Goal: Transaction & Acquisition: Obtain resource

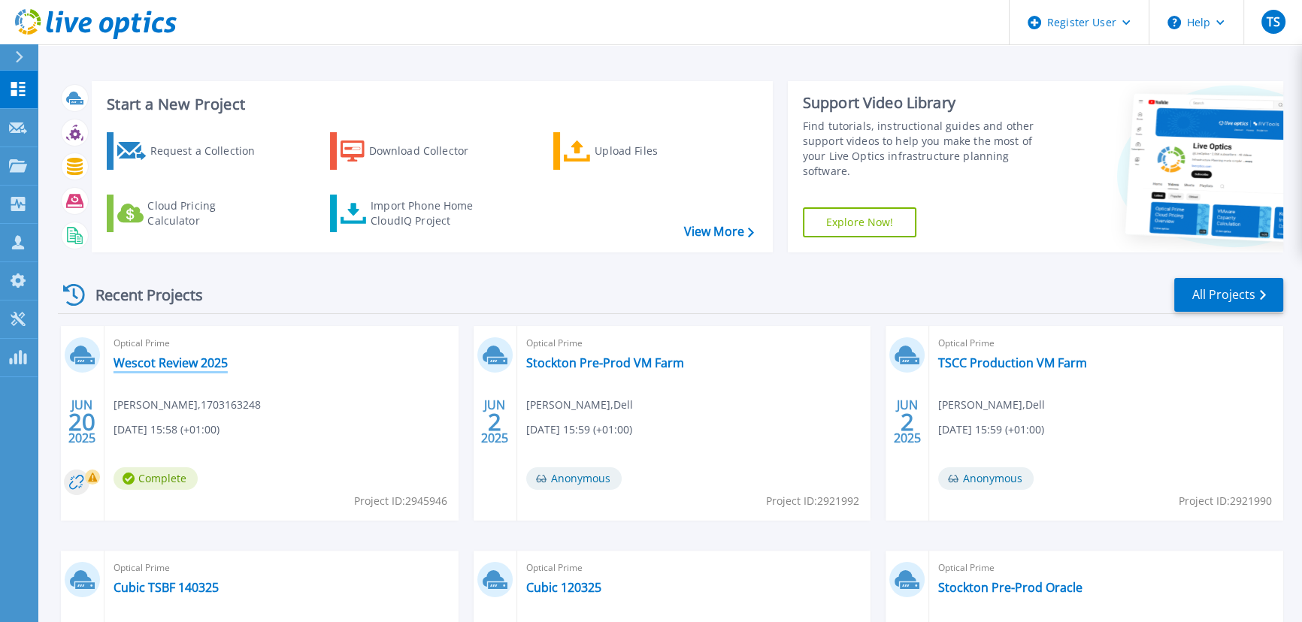
click at [177, 360] on link "Wescot Review 2025" at bounding box center [170, 362] width 114 height 15
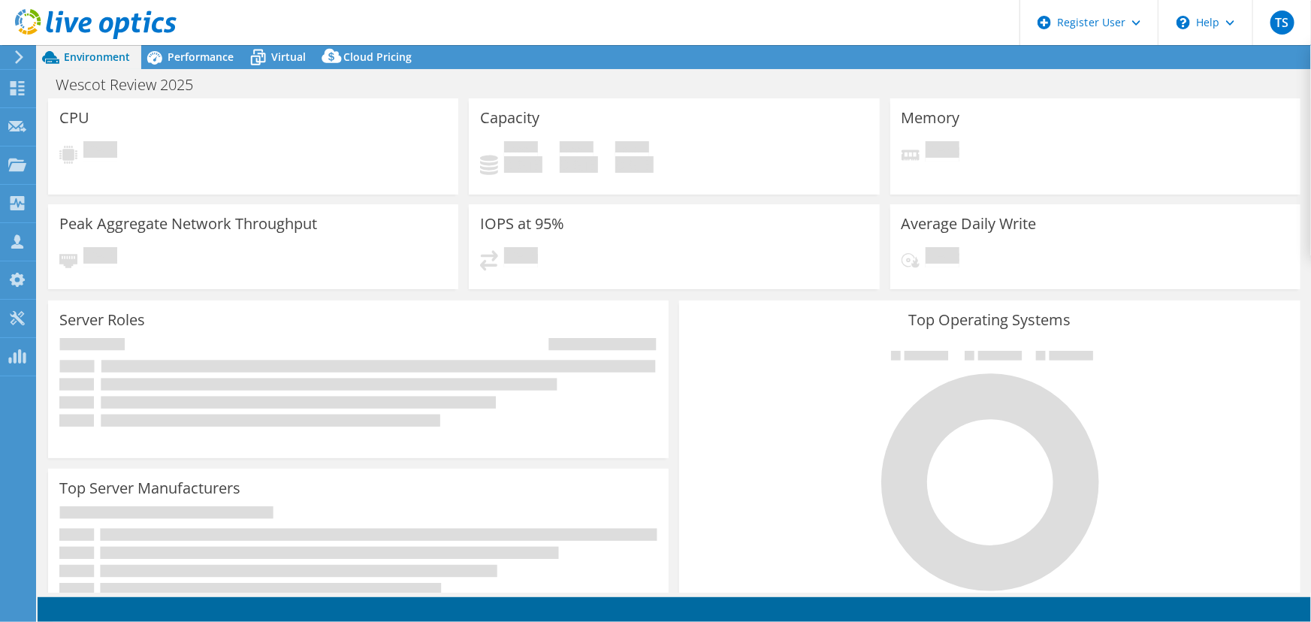
select select "EULondon"
select select "USD"
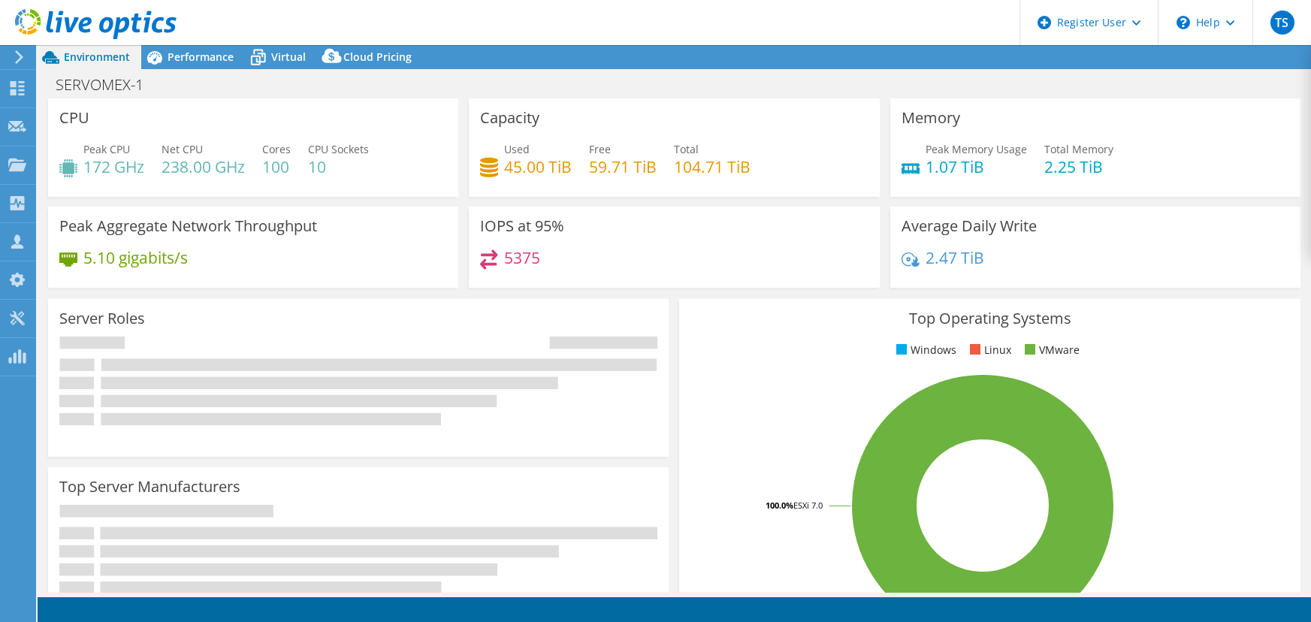
select select "EULondon"
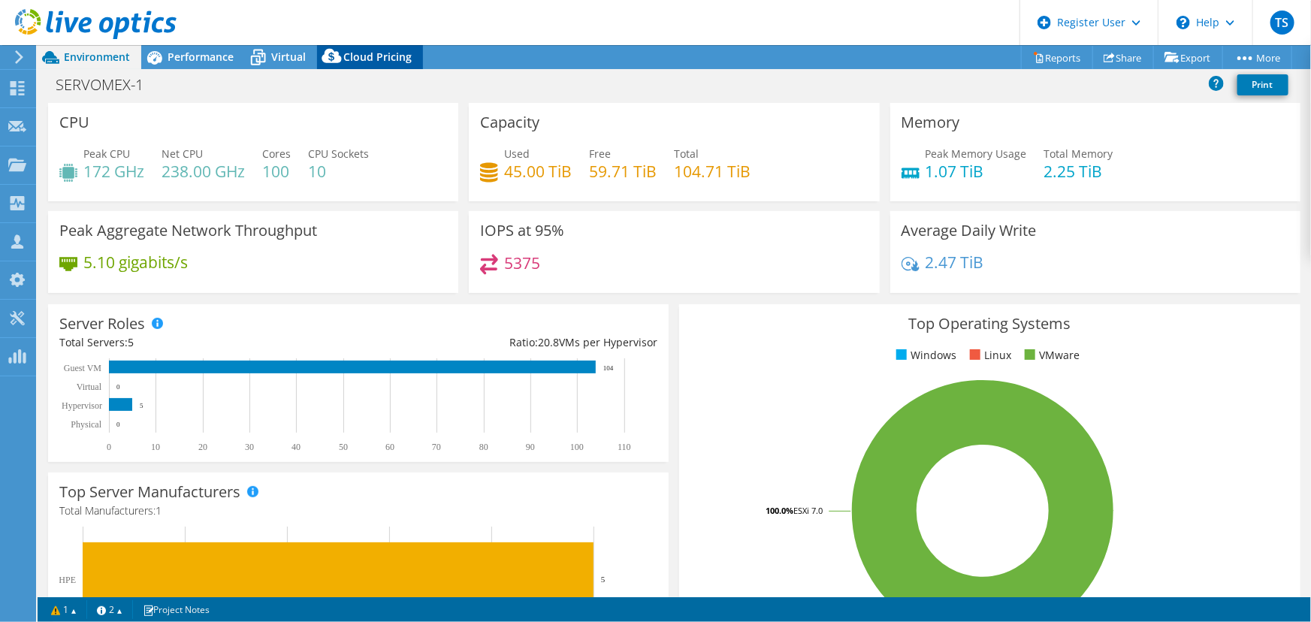
click at [360, 58] on span "Cloud Pricing" at bounding box center [377, 57] width 68 height 14
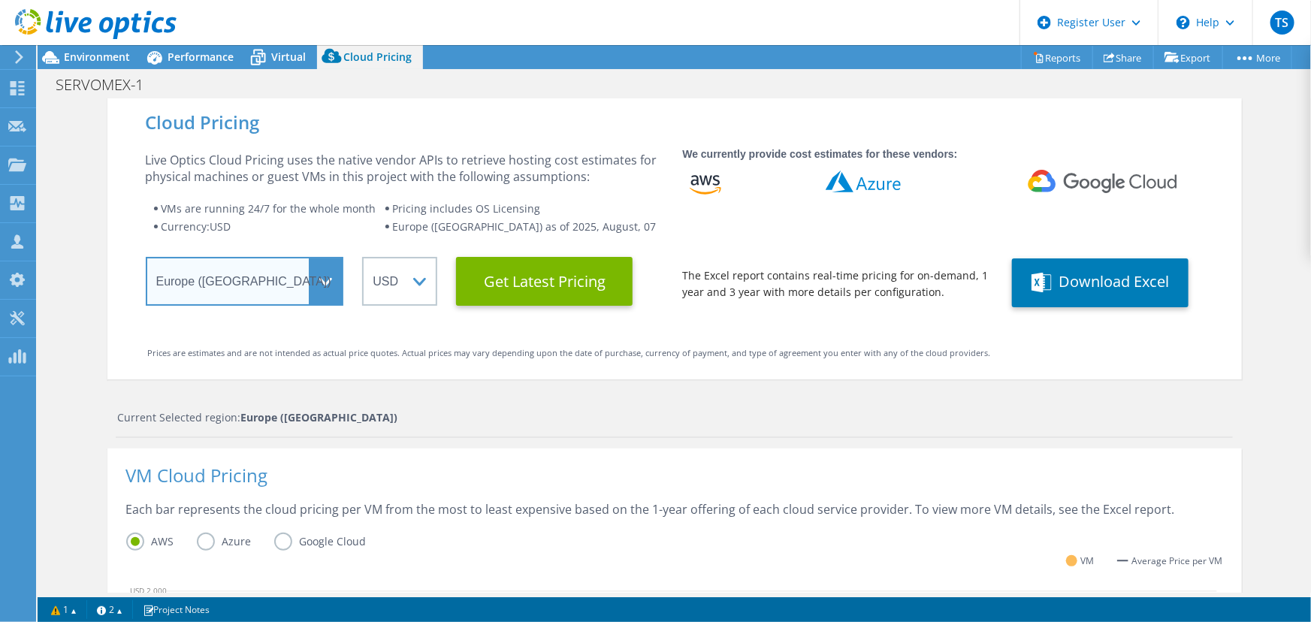
click at [328, 280] on select "Select a Region Asia Pacific (Hong Kong) Asia Pacific (Mumbai) Asia Pacific (Se…" at bounding box center [245, 281] width 198 height 49
click at [146, 257] on select "Select a Region Asia Pacific (Hong Kong) Asia Pacific (Mumbai) Asia Pacific (Se…" at bounding box center [245, 281] width 198 height 49
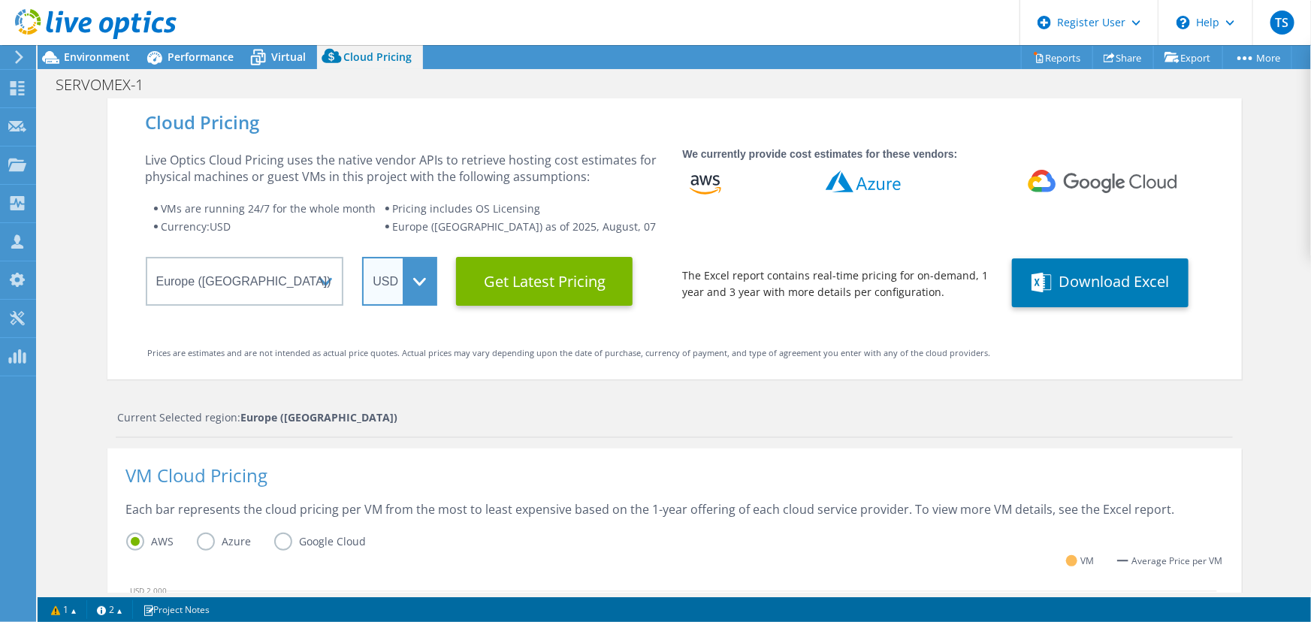
click at [413, 279] on select "ARS AUD BRL CAD CHF CLP CNY DKK EUR GBP HKD HUF INR JPY MXN MYR NOK NZD PEN SEK…" at bounding box center [399, 281] width 75 height 49
click at [362, 257] on select "ARS AUD BRL CAD CHF CLP CNY DKK EUR GBP HKD HUF INR JPY MXN MYR NOK NZD PEN SEK…" at bounding box center [399, 281] width 75 height 49
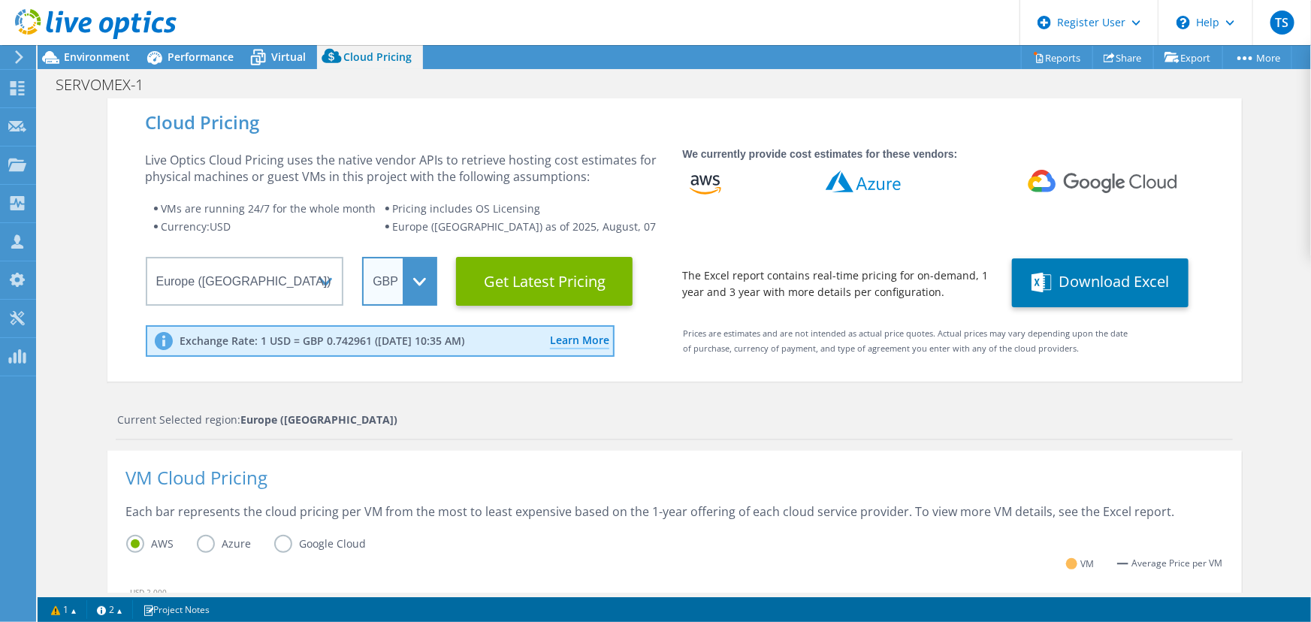
scroll to position [136, 0]
click at [204, 543] on label "Azure" at bounding box center [235, 544] width 77 height 18
click at [0, 0] on input "Azure" at bounding box center [0, 0] width 0 height 0
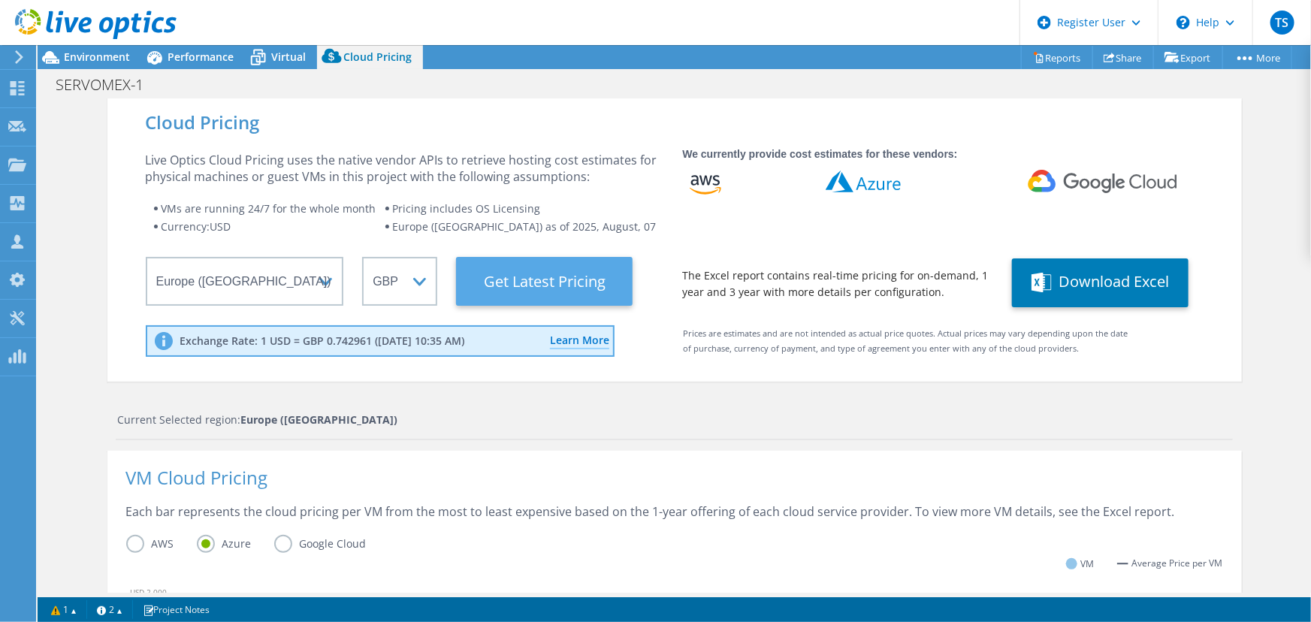
click at [539, 273] on Latest "Get Latest Pricing" at bounding box center [544, 281] width 177 height 49
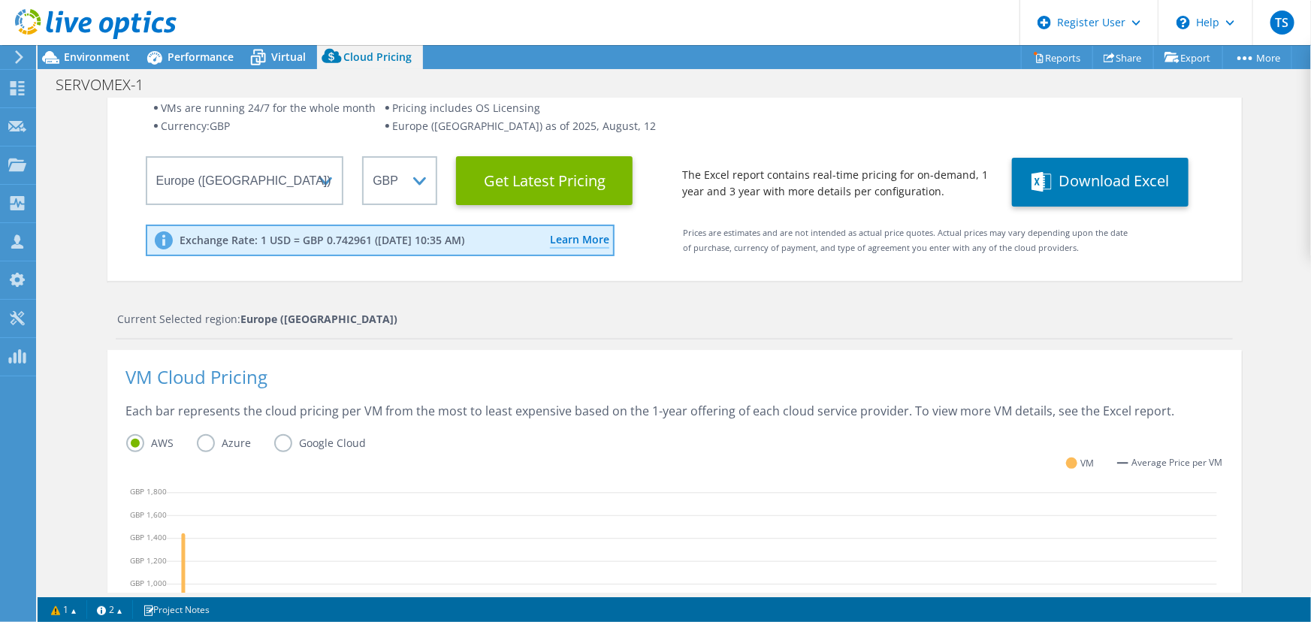
scroll to position [341, 0]
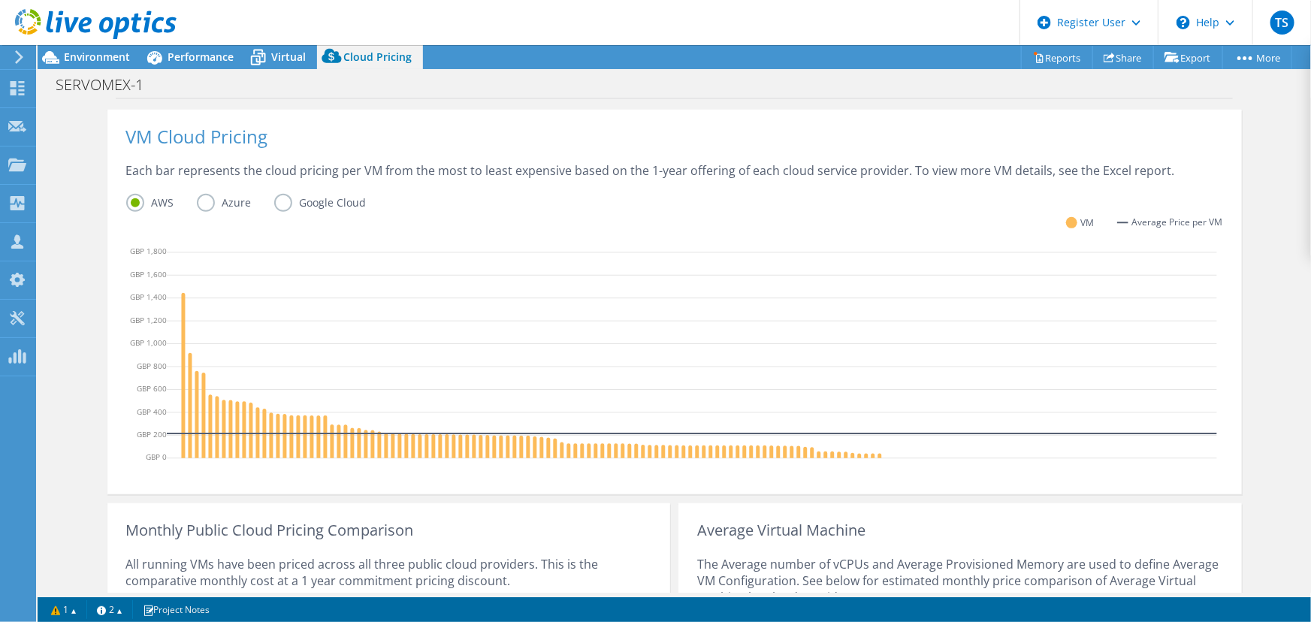
click at [204, 199] on label "Azure" at bounding box center [235, 203] width 77 height 18
click at [0, 0] on input "Azure" at bounding box center [0, 0] width 0 height 0
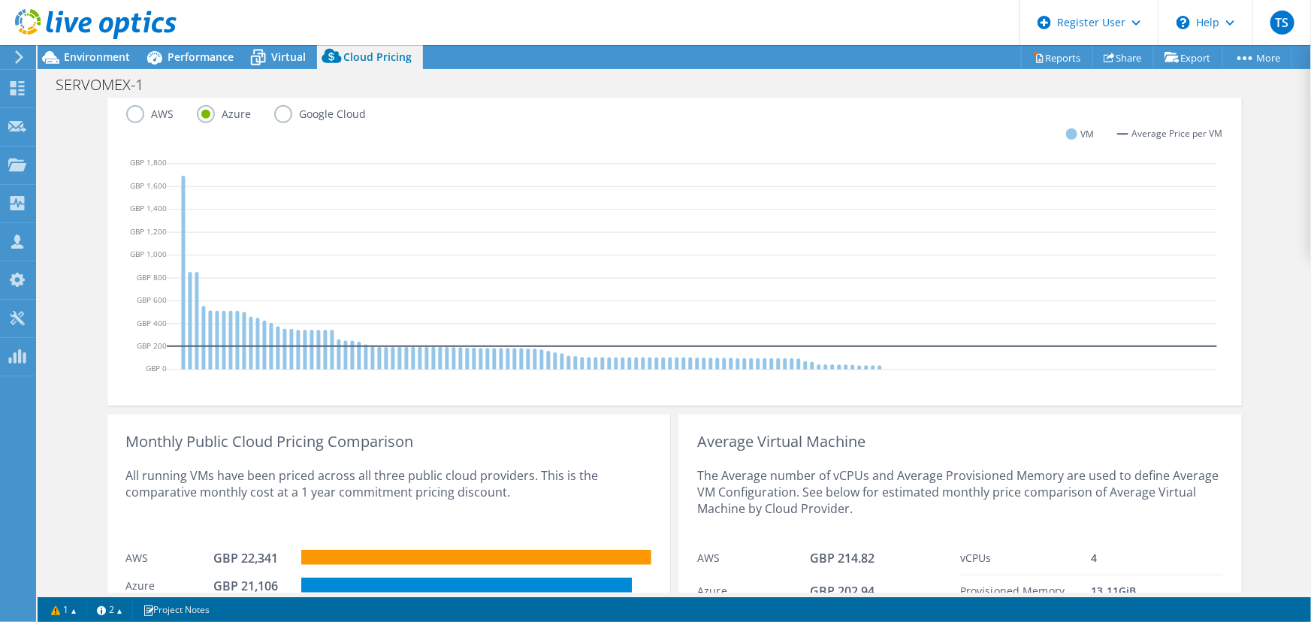
scroll to position [531, 0]
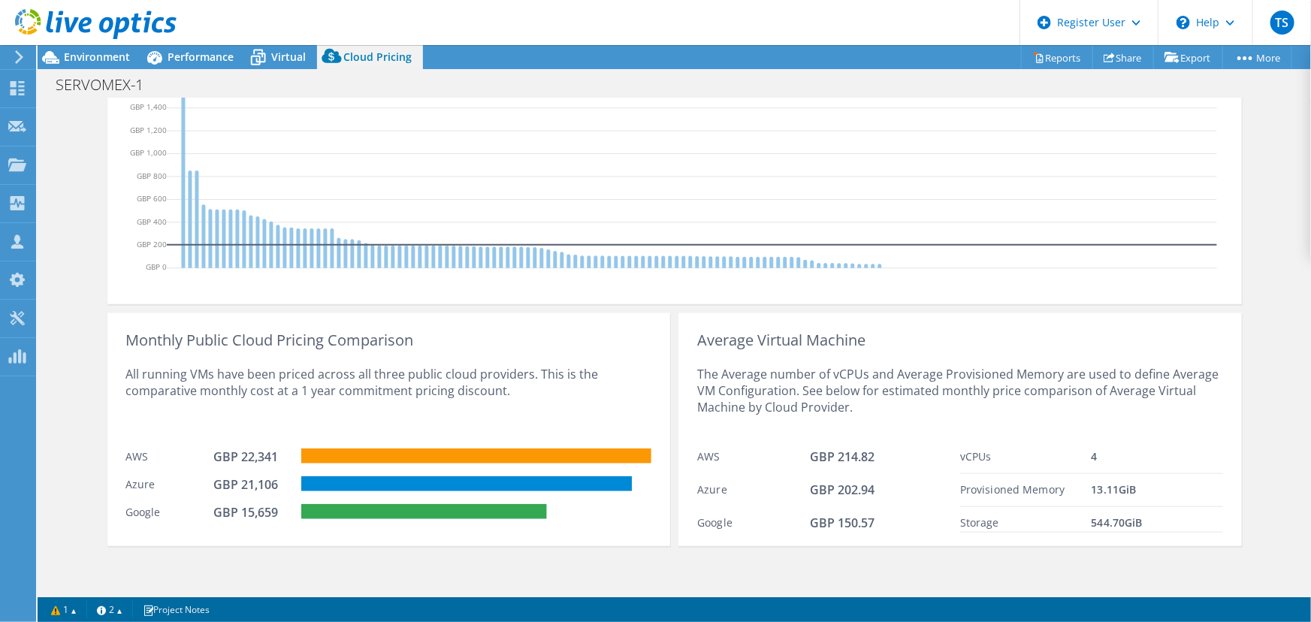
click at [874, 171] on icon at bounding box center [692, 167] width 1051 height 225
click at [92, 59] on span "Environment" at bounding box center [97, 57] width 66 height 14
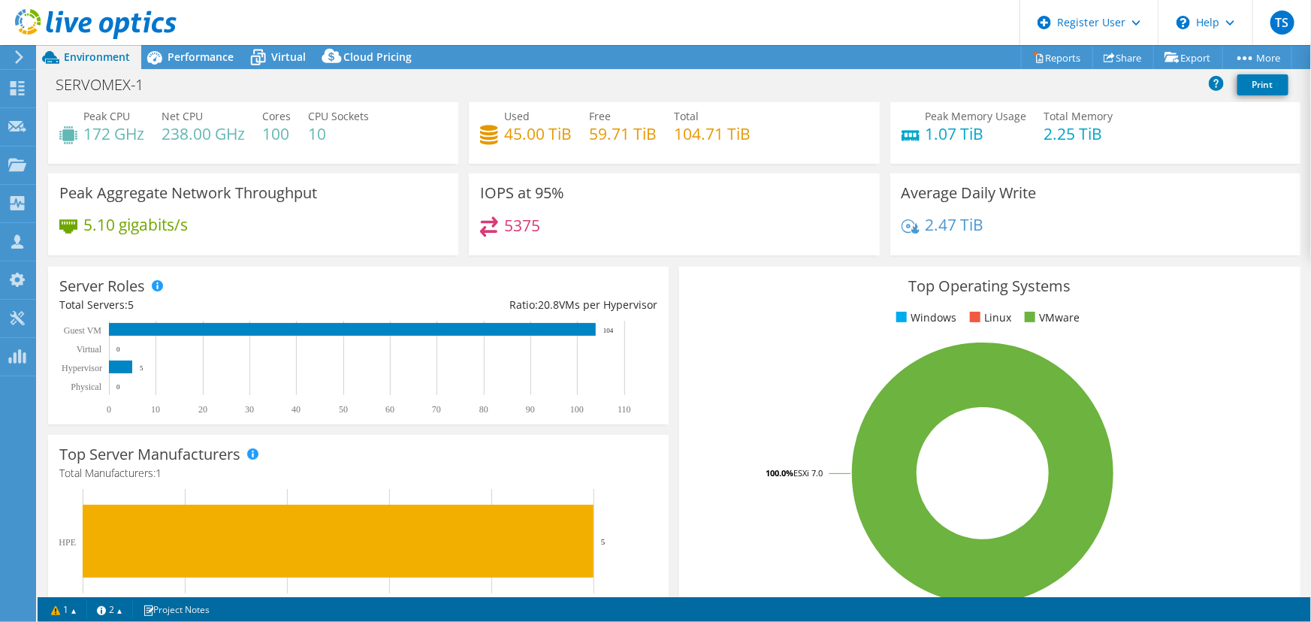
scroll to position [0, 0]
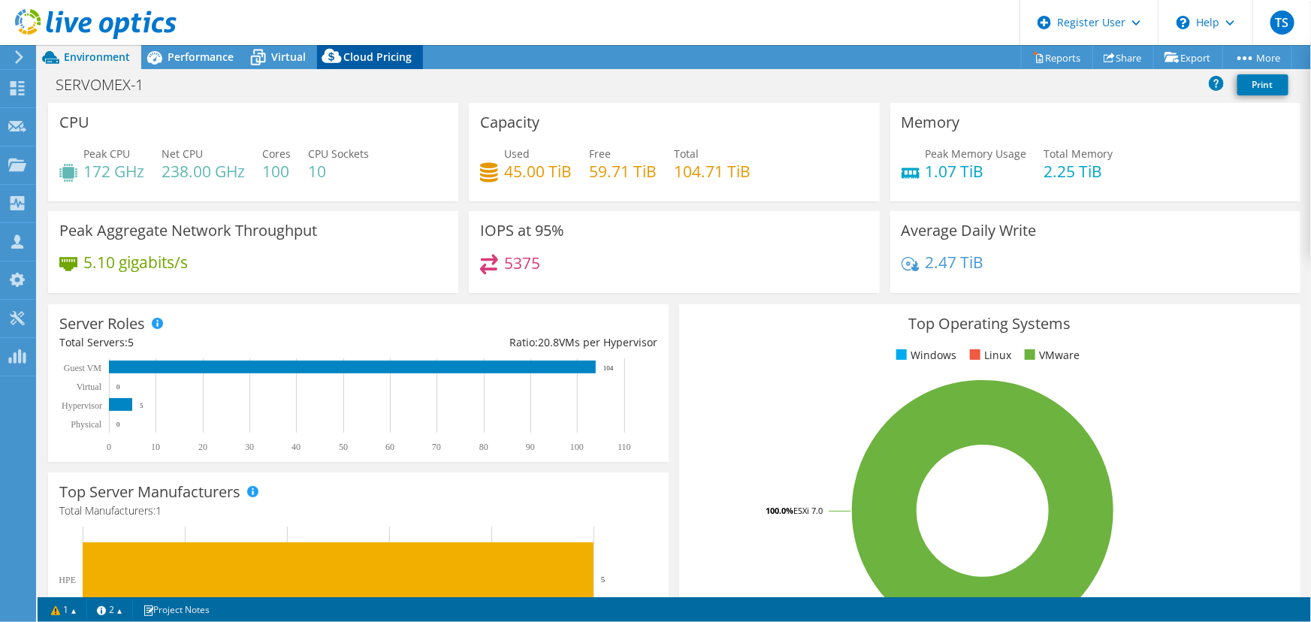
click at [385, 56] on span "Cloud Pricing" at bounding box center [377, 57] width 68 height 14
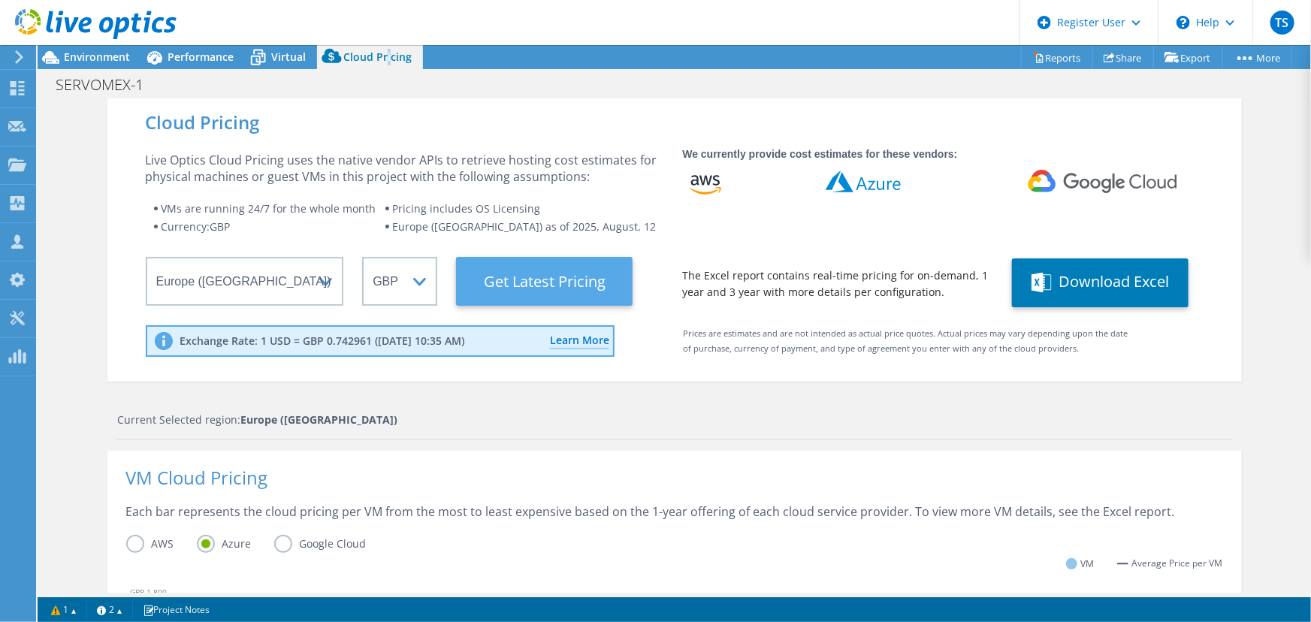
click at [551, 277] on Latest "Get Latest Pricing" at bounding box center [544, 281] width 177 height 49
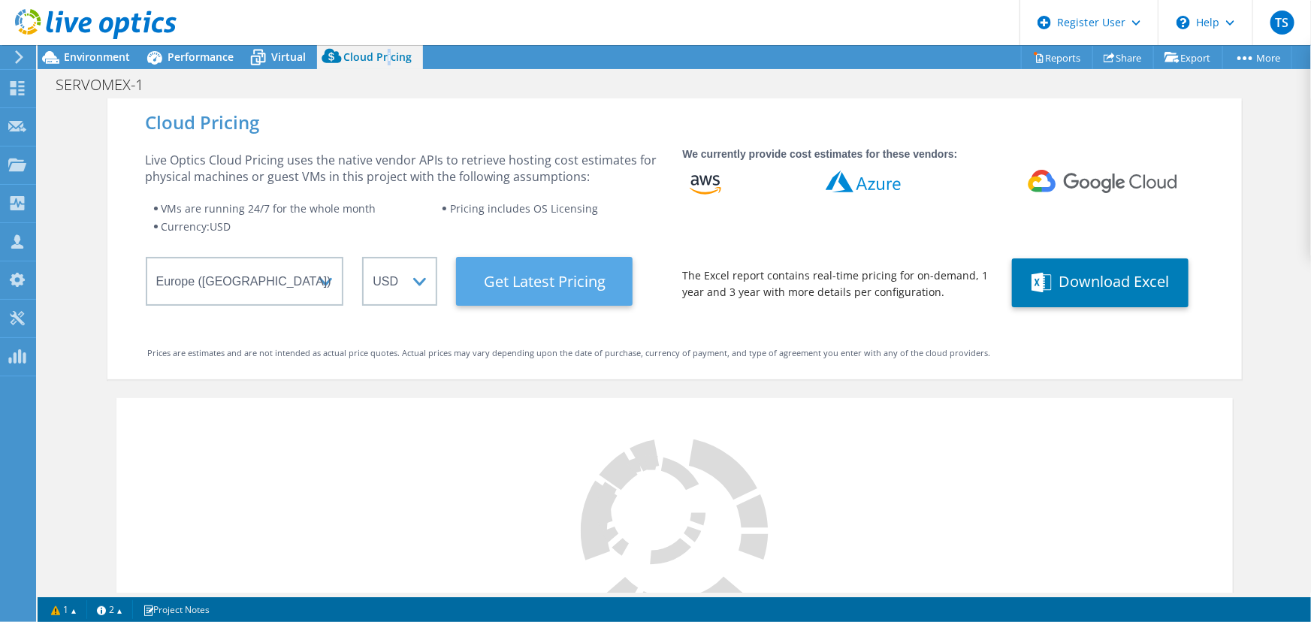
select select "GBP"
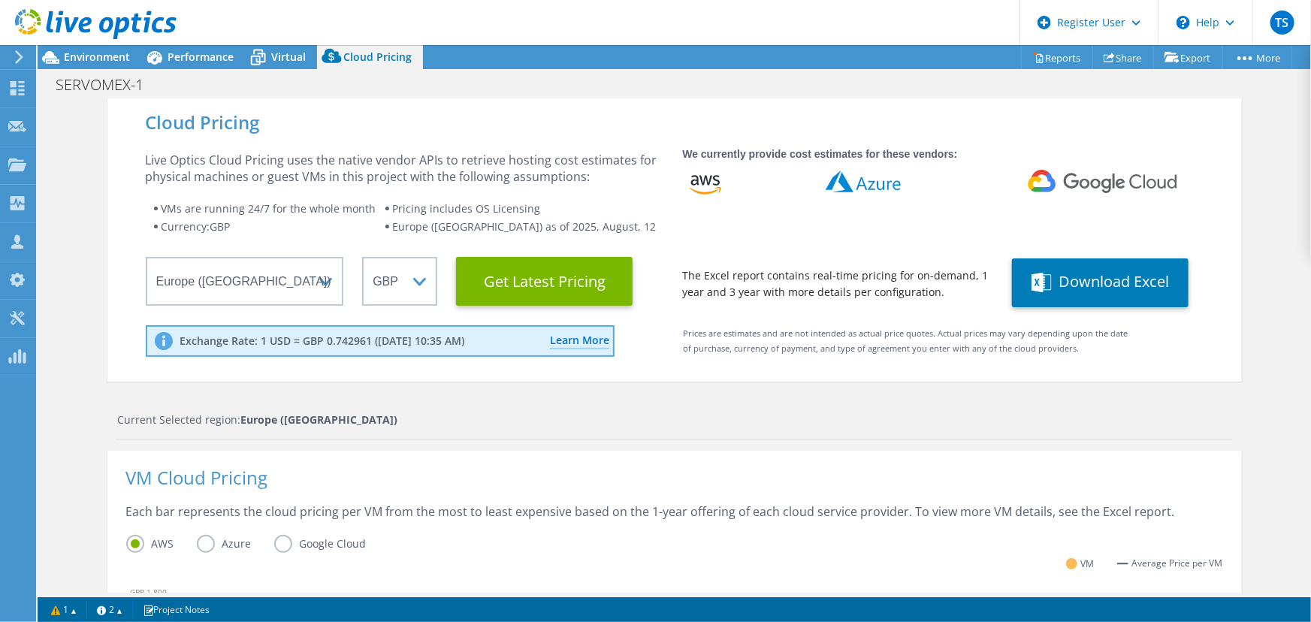
click at [206, 546] on label "Azure" at bounding box center [235, 544] width 77 height 18
click at [0, 0] on input "Azure" at bounding box center [0, 0] width 0 height 0
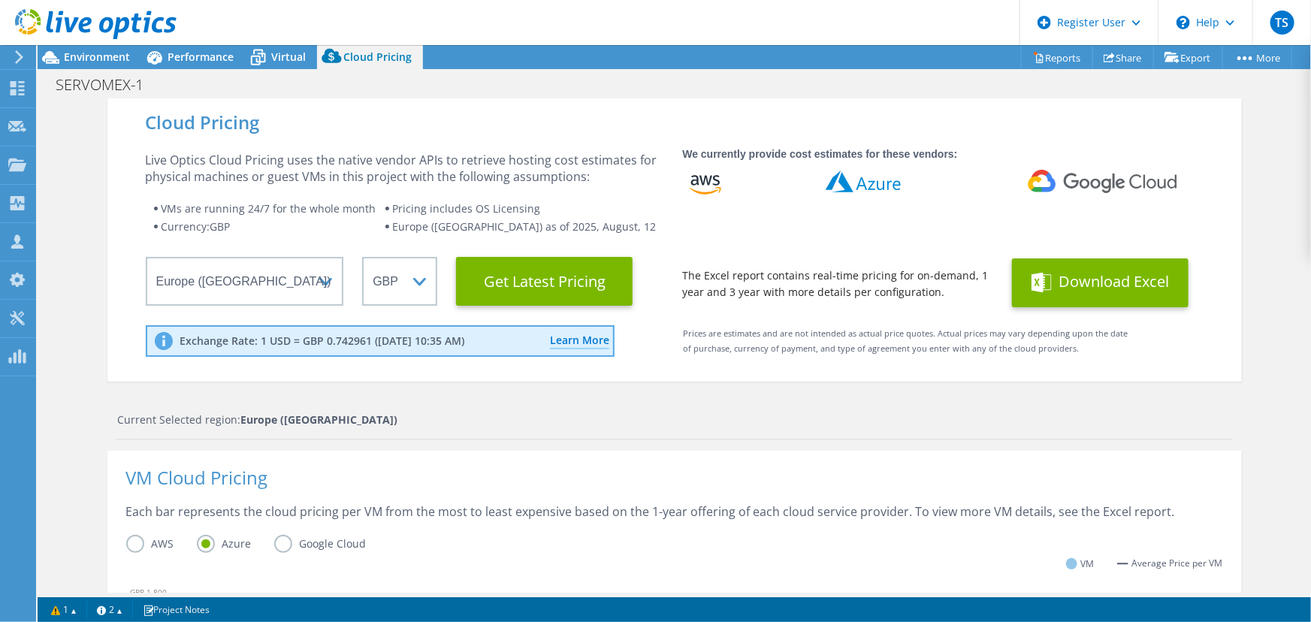
click at [1092, 278] on button "Download Excel" at bounding box center [1100, 282] width 177 height 49
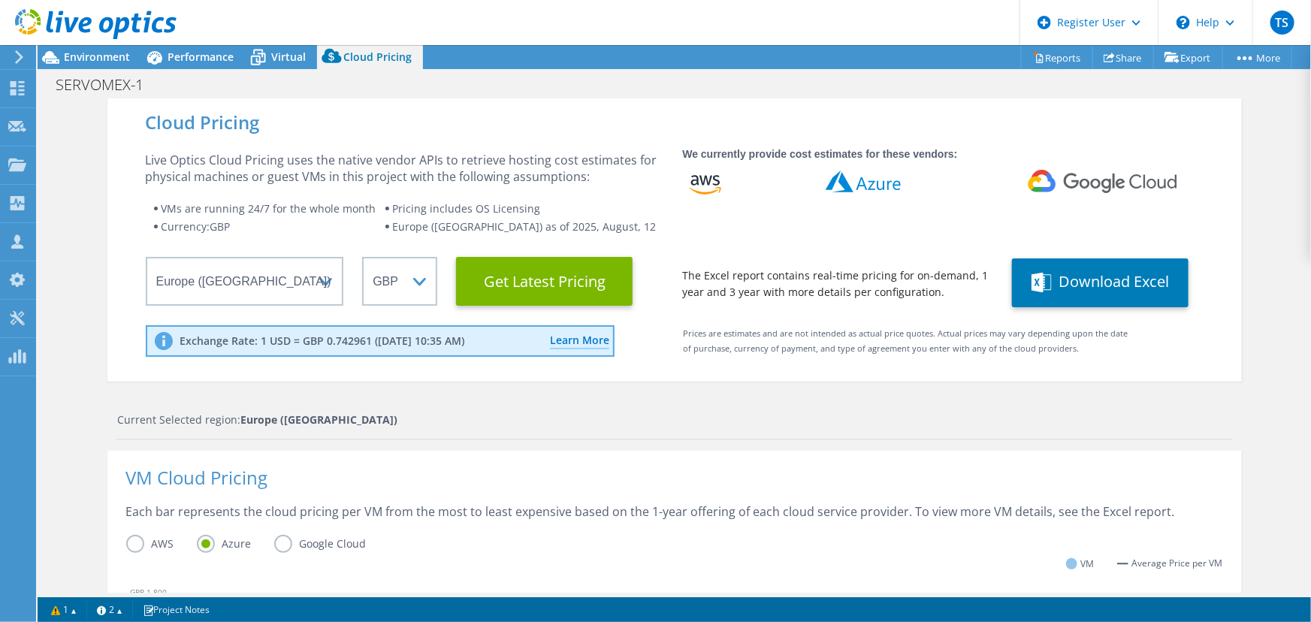
scroll to position [410, 0]
click at [588, 528] on div "Each bar represents the cloud pricing per VM from the most to least expensive b…" at bounding box center [674, 519] width 1097 height 32
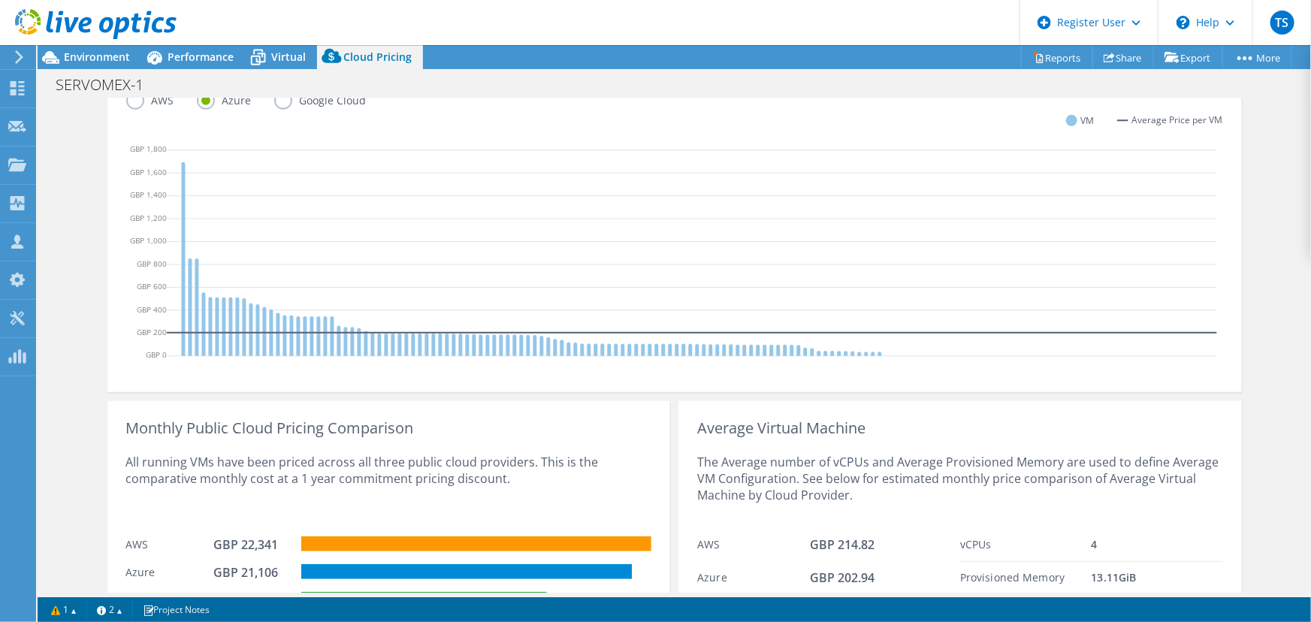
scroll to position [531, 0]
